Goal: Task Accomplishment & Management: Manage account settings

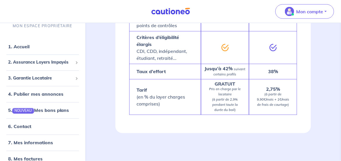
scroll to position [1366, 0]
click at [20, 49] on link "1. Accueil" at bounding box center [18, 47] width 21 height 6
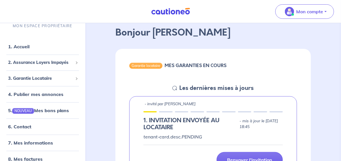
scroll to position [67, 0]
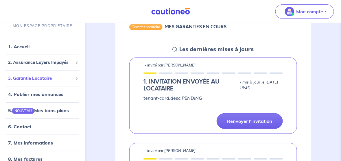
click at [30, 82] on span "3. Garantie Locataire" at bounding box center [40, 78] width 65 height 7
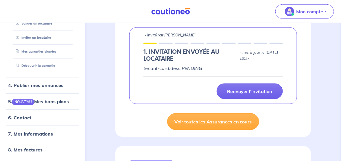
scroll to position [170, 0]
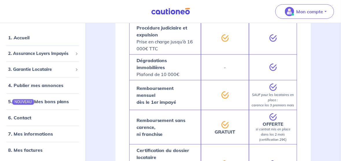
scroll to position [752, 0]
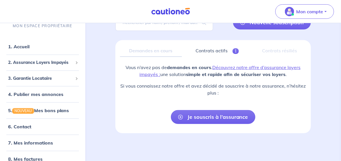
scroll to position [161, 0]
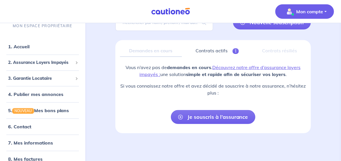
click at [301, 15] on p "Mon compte" at bounding box center [310, 11] width 27 height 7
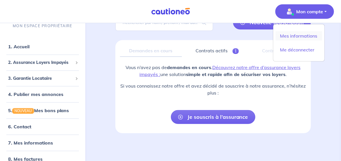
click at [285, 41] on link "Mes informations" at bounding box center [299, 35] width 47 height 9
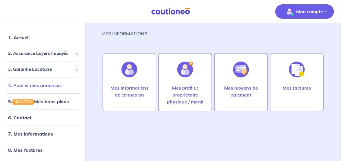
scroll to position [14, 0]
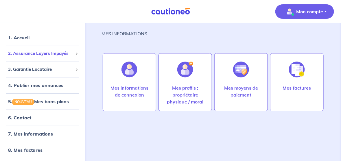
click at [40, 57] on span "2. Assurance Loyers Impayés" at bounding box center [40, 53] width 65 height 7
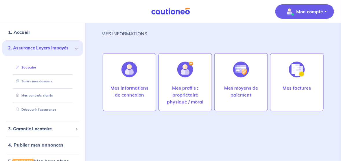
scroll to position [43, 0]
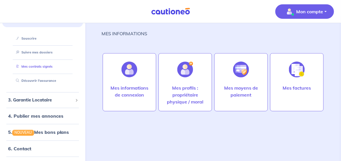
click at [44, 69] on link "Mes contrats signés" at bounding box center [33, 67] width 39 height 4
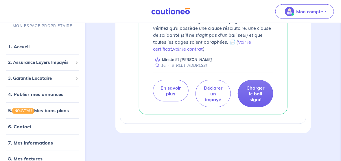
scroll to position [347, 0]
click at [203, 52] on link "voir le contrat" at bounding box center [188, 49] width 30 height 6
